Goal: Transaction & Acquisition: Purchase product/service

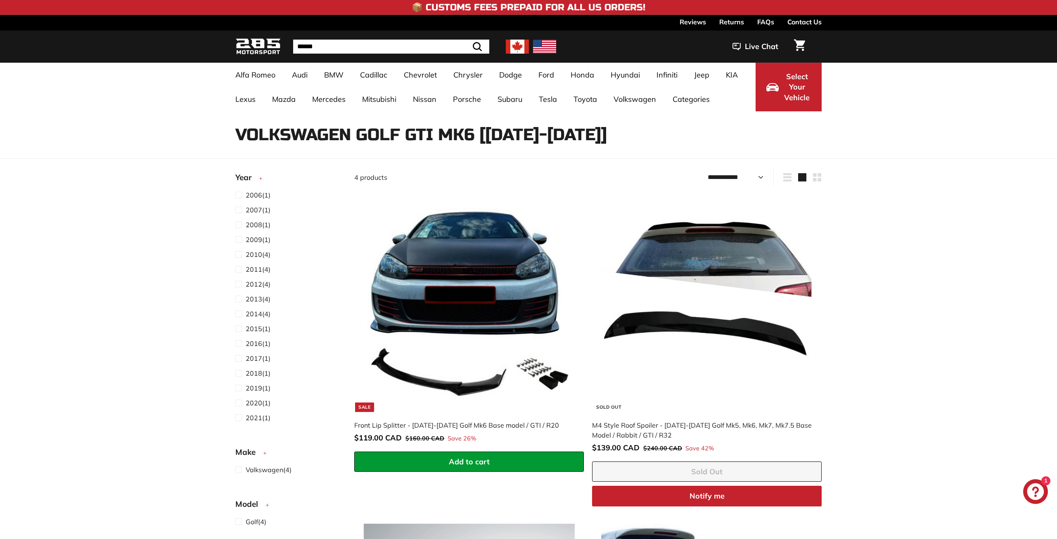
select select "**********"
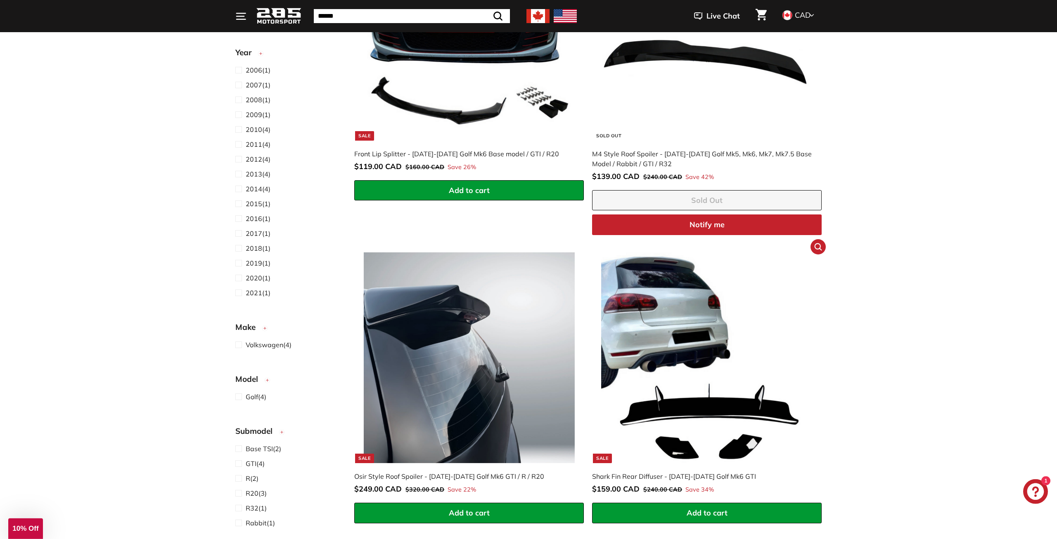
scroll to position [379, 0]
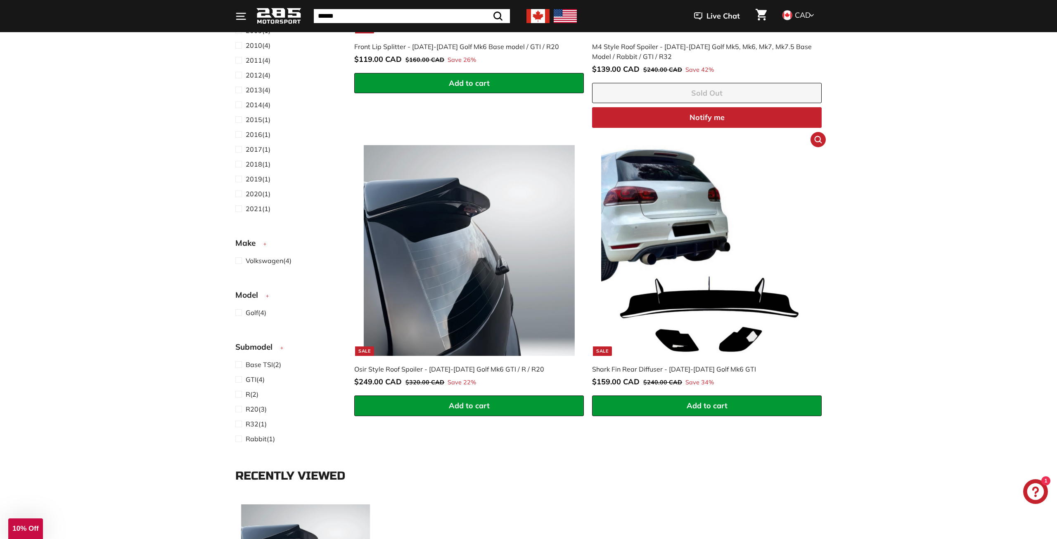
click at [657, 250] on img at bounding box center [706, 250] width 211 height 211
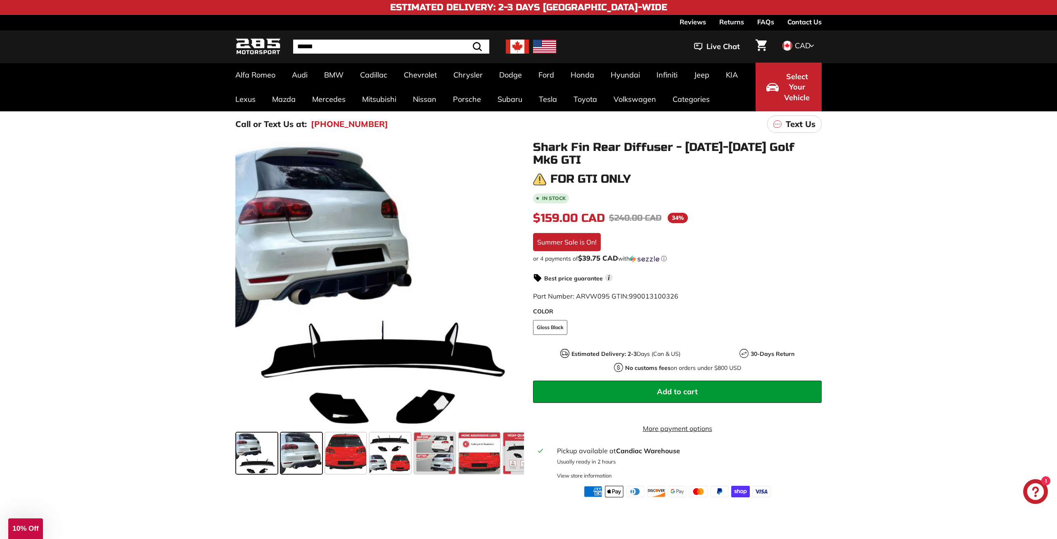
click at [303, 464] on span at bounding box center [301, 453] width 41 height 41
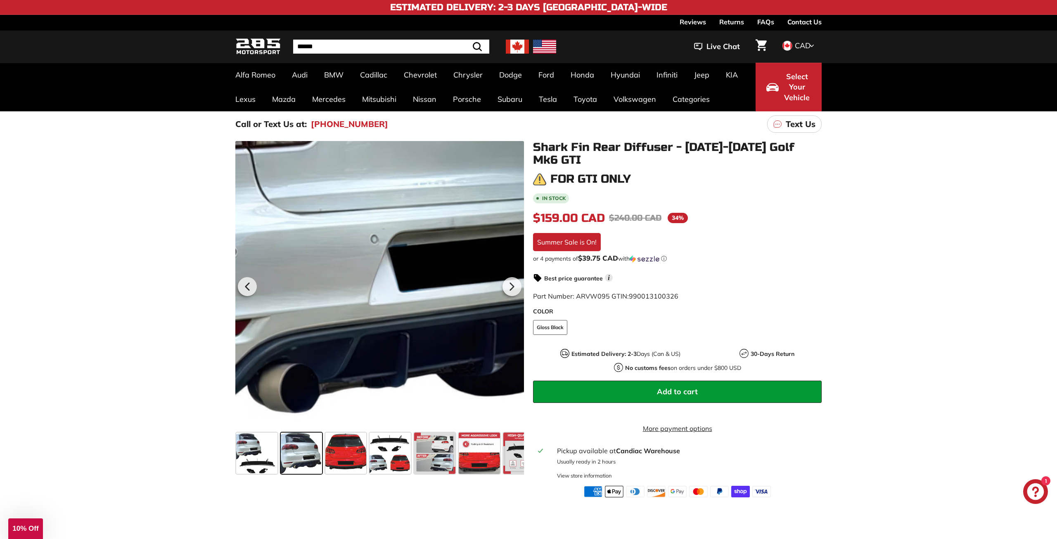
click at [392, 371] on div at bounding box center [379, 285] width 289 height 289
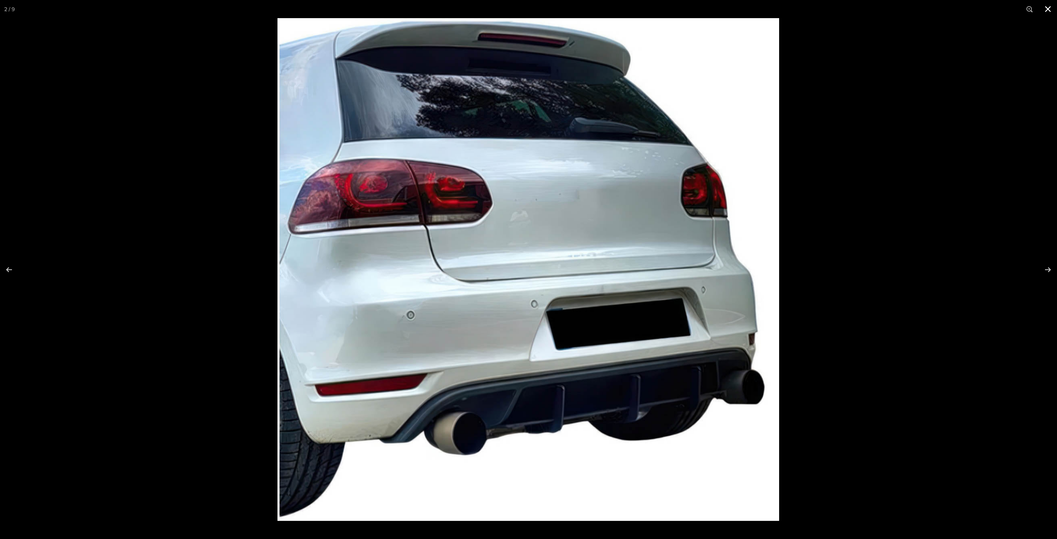
click at [1049, 12] on button at bounding box center [1047, 9] width 18 height 18
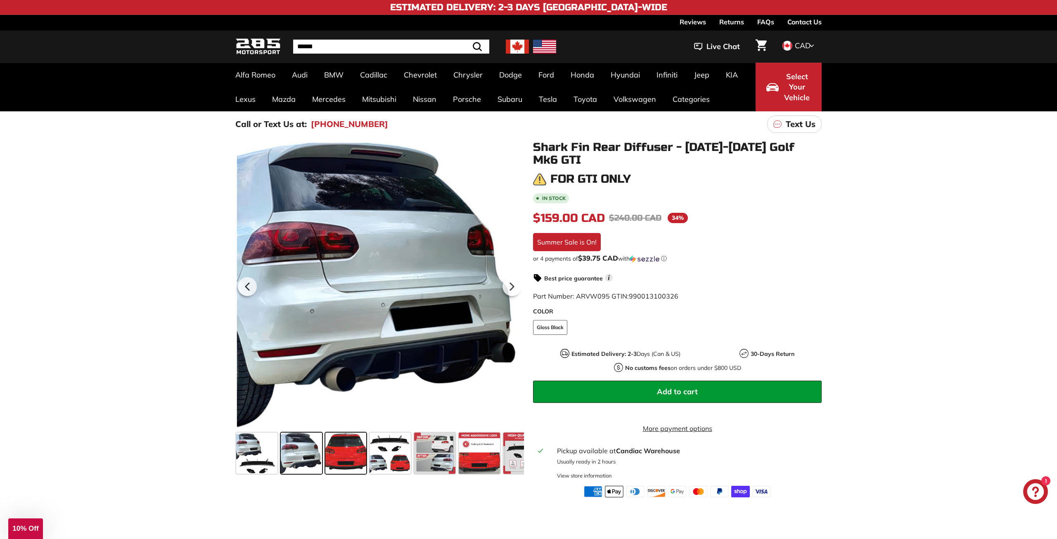
click at [359, 457] on span at bounding box center [345, 453] width 41 height 41
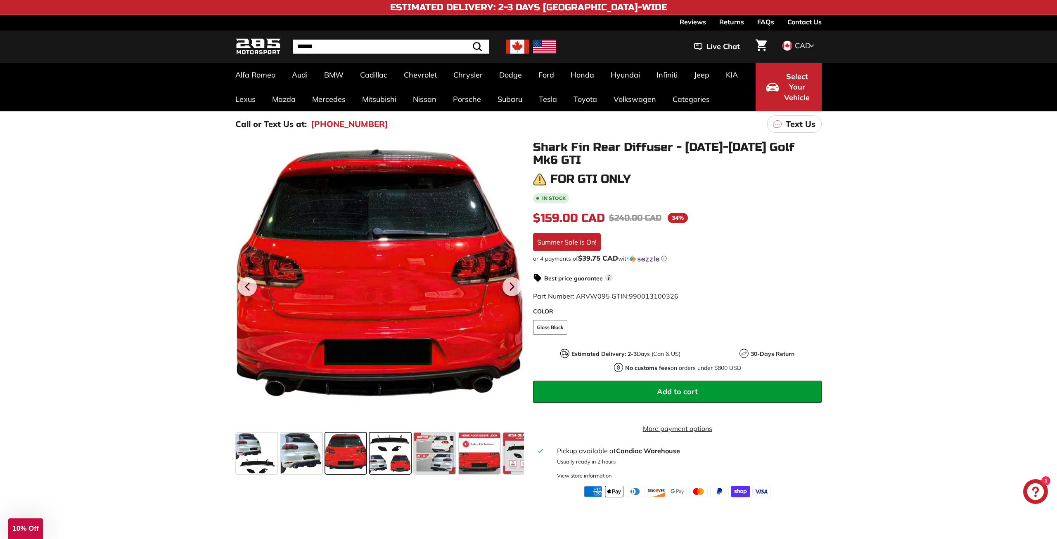
click at [386, 461] on span at bounding box center [389, 453] width 41 height 41
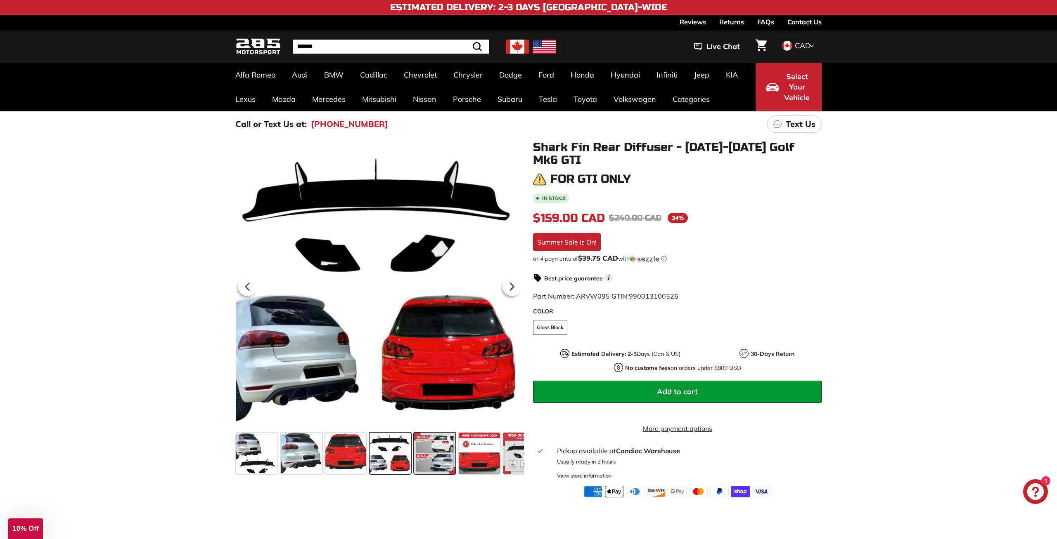
click at [429, 461] on span at bounding box center [434, 453] width 41 height 41
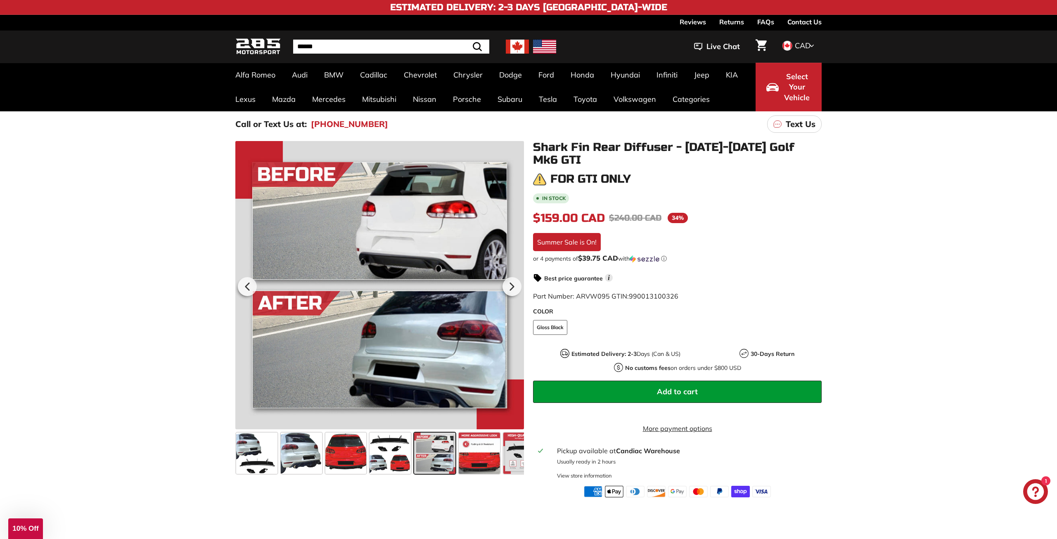
click at [445, 459] on span at bounding box center [434, 453] width 41 height 41
click at [483, 454] on span at bounding box center [479, 453] width 41 height 41
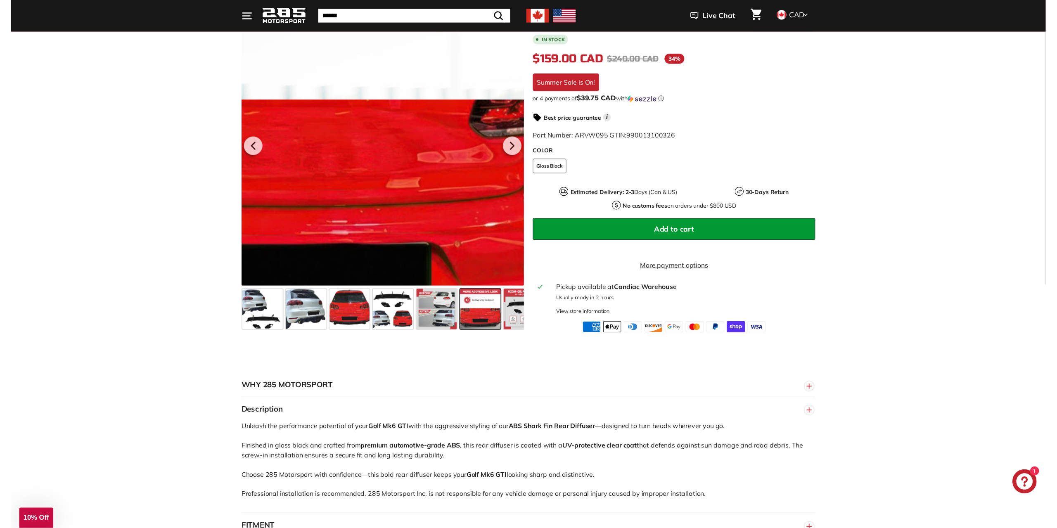
scroll to position [168, 0]
